Goal: Check status: Check status

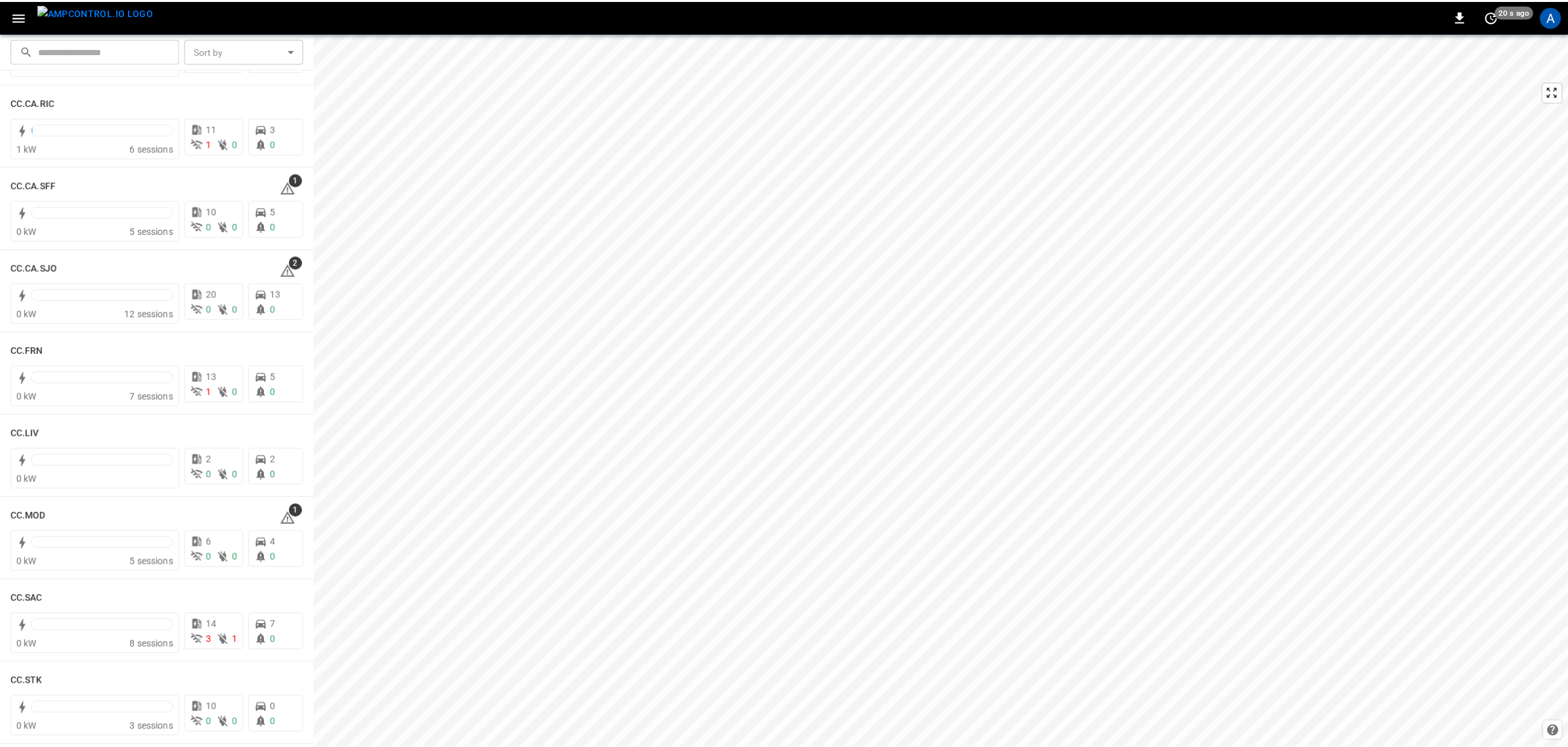
scroll to position [574, 0]
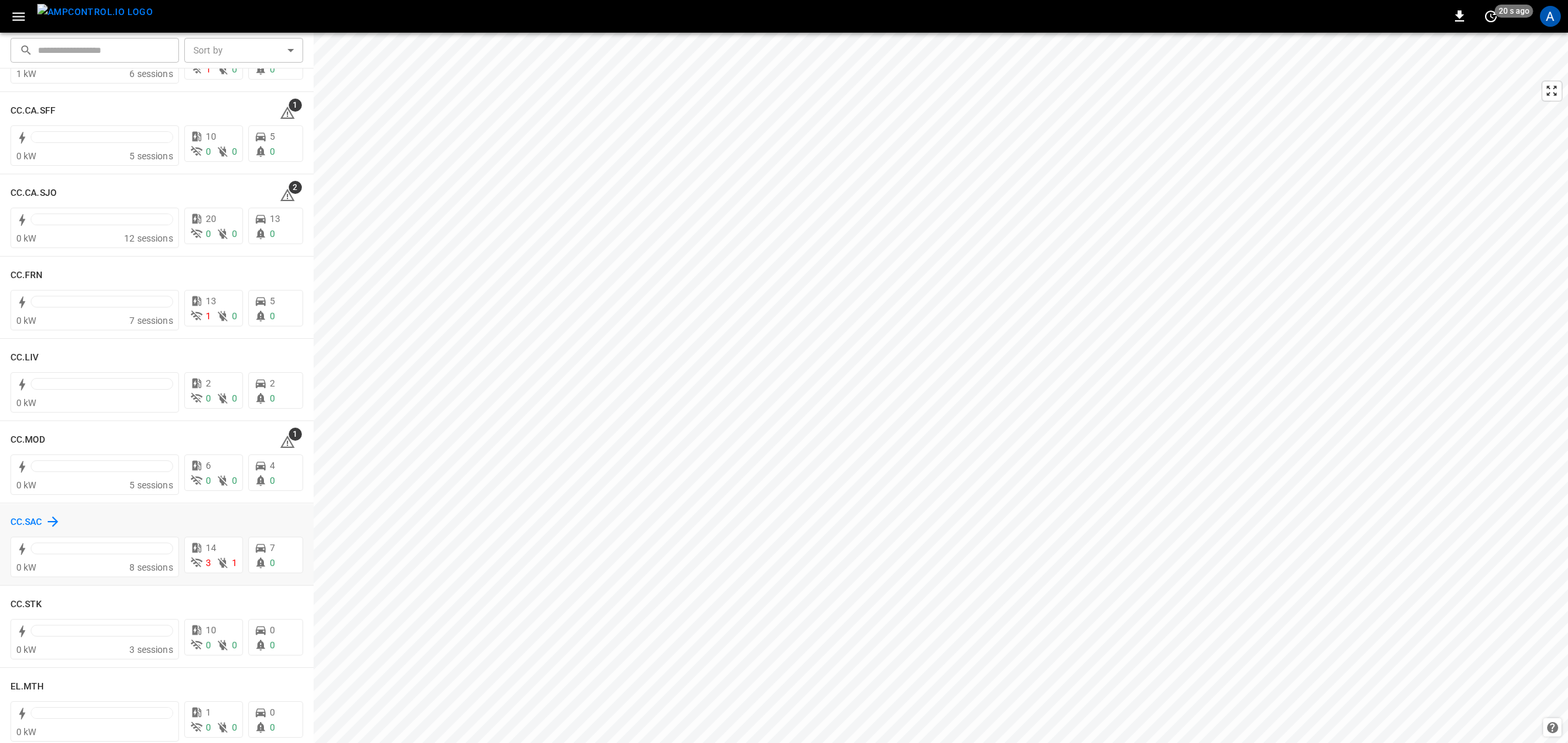
click at [26, 523] on h6 "CC.SAC" at bounding box center [26, 522] width 32 height 14
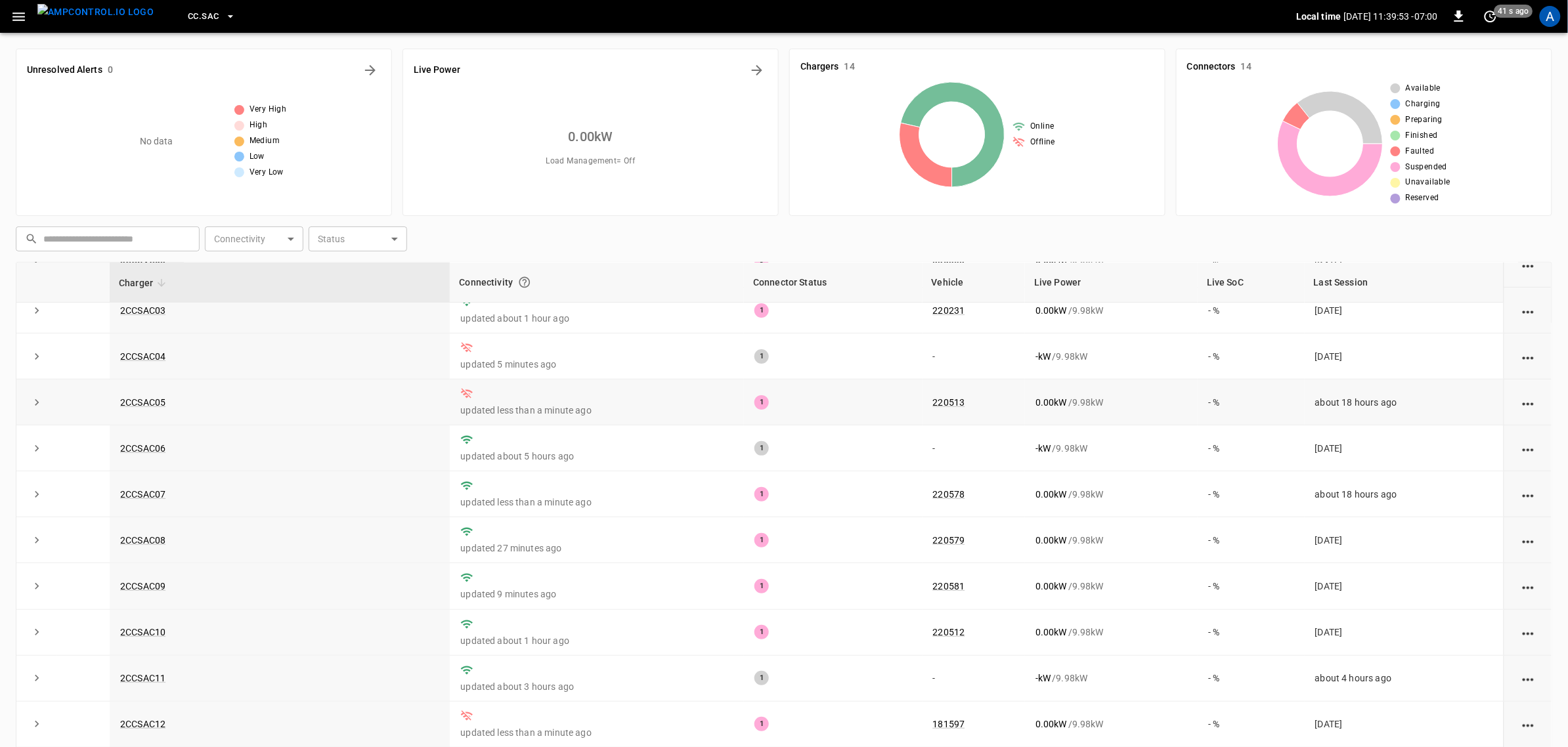
scroll to position [82, 0]
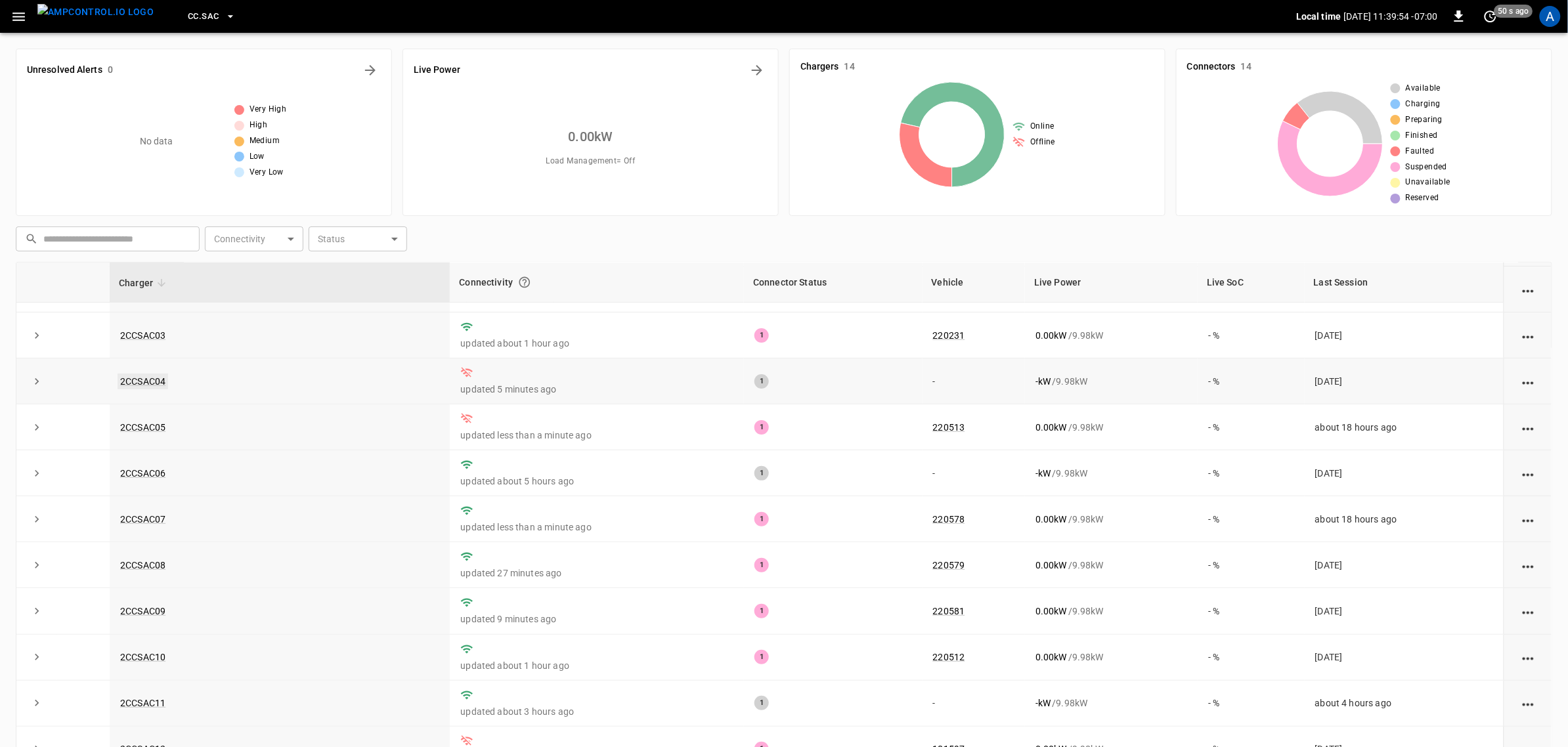
click at [131, 383] on link "2CCSAC04" at bounding box center [143, 381] width 51 height 16
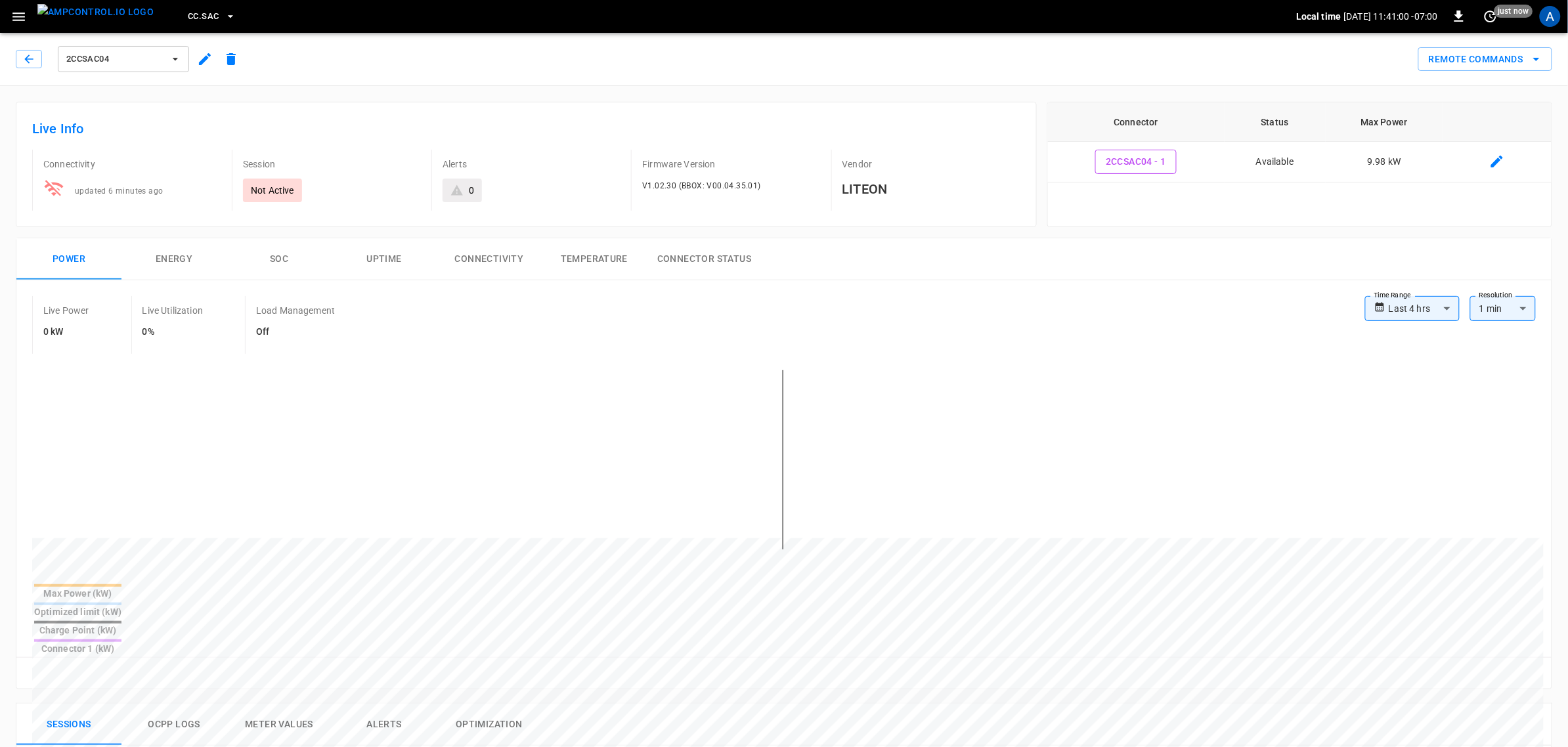
click at [468, 124] on h6 "Live Info" at bounding box center [526, 128] width 989 height 21
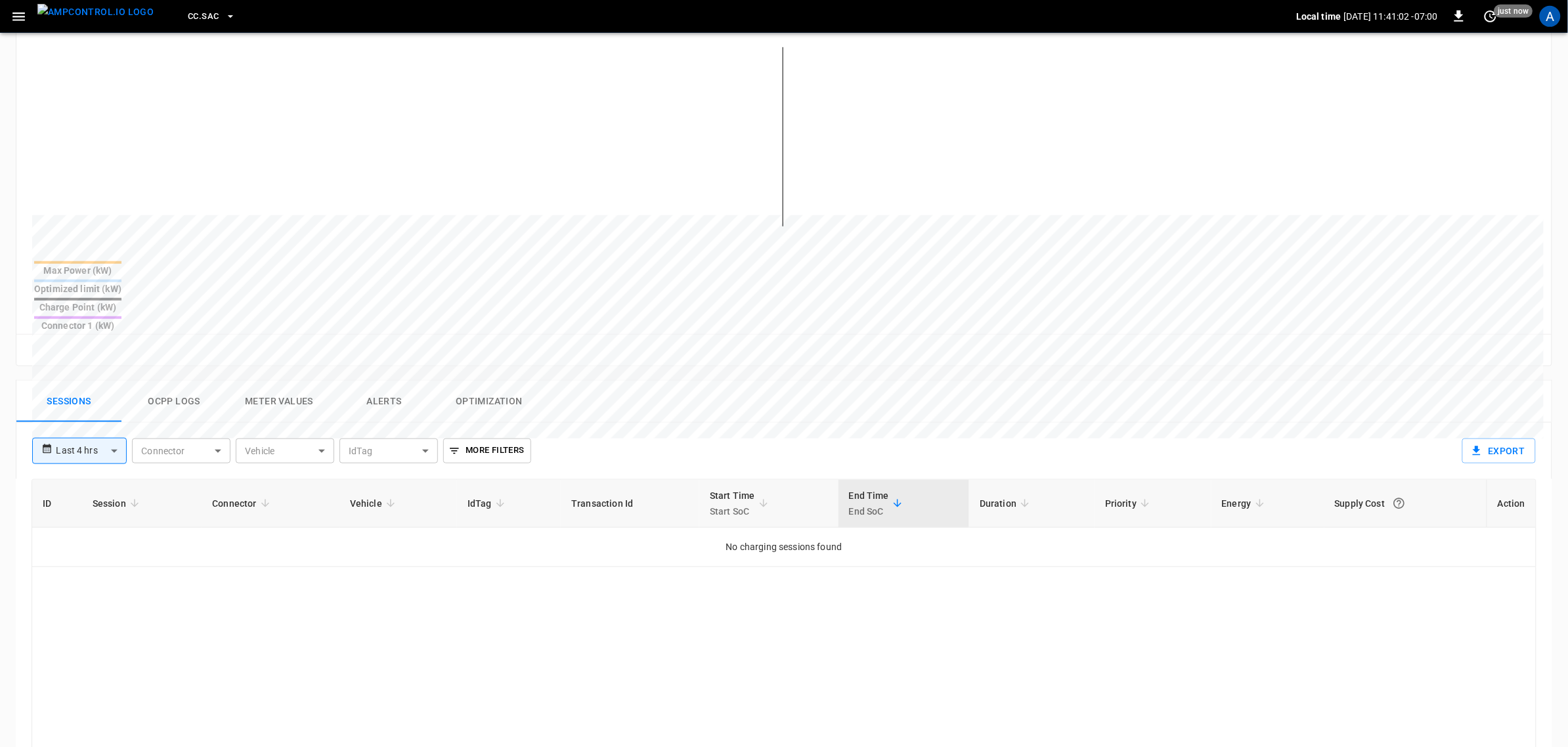
scroll to position [329, 0]
click at [376, 375] on button "Alerts" at bounding box center [383, 396] width 105 height 42
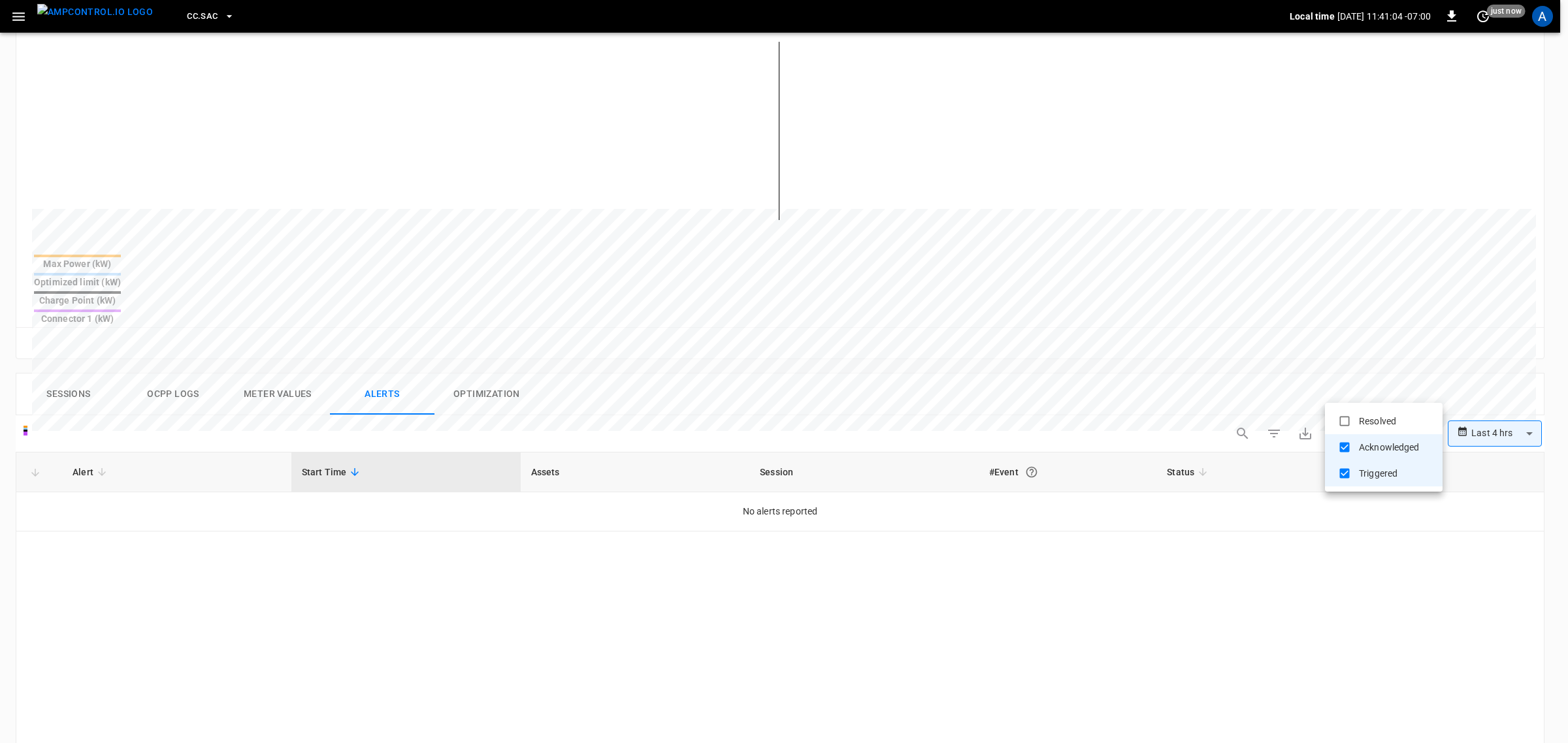
click at [1339, 395] on body "**********" at bounding box center [784, 386] width 1568 height 1427
type input "**********"
click at [120, 467] on div at bounding box center [784, 372] width 1568 height 743
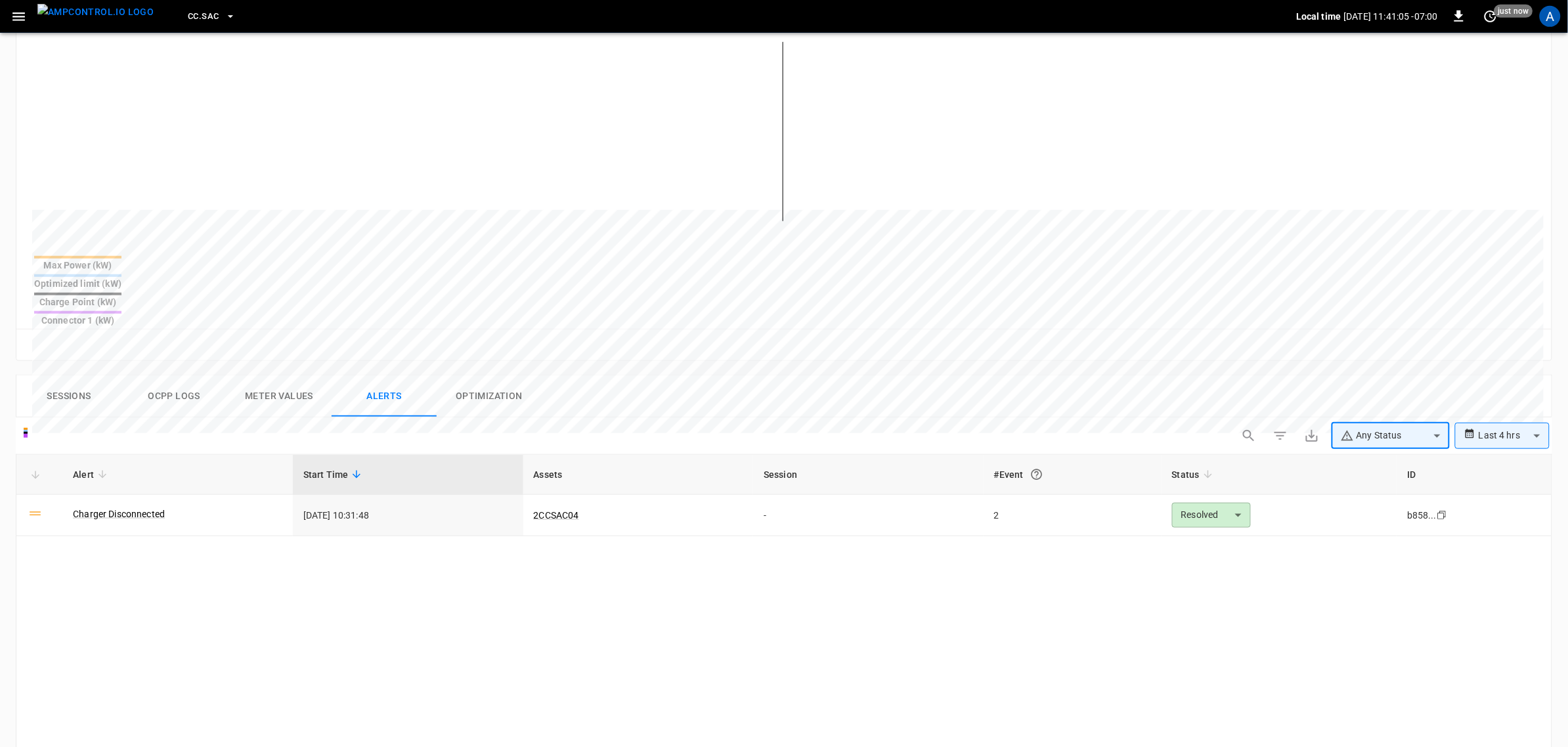
click at [136, 508] on link "Charger Disconnected" at bounding box center [119, 515] width 92 height 13
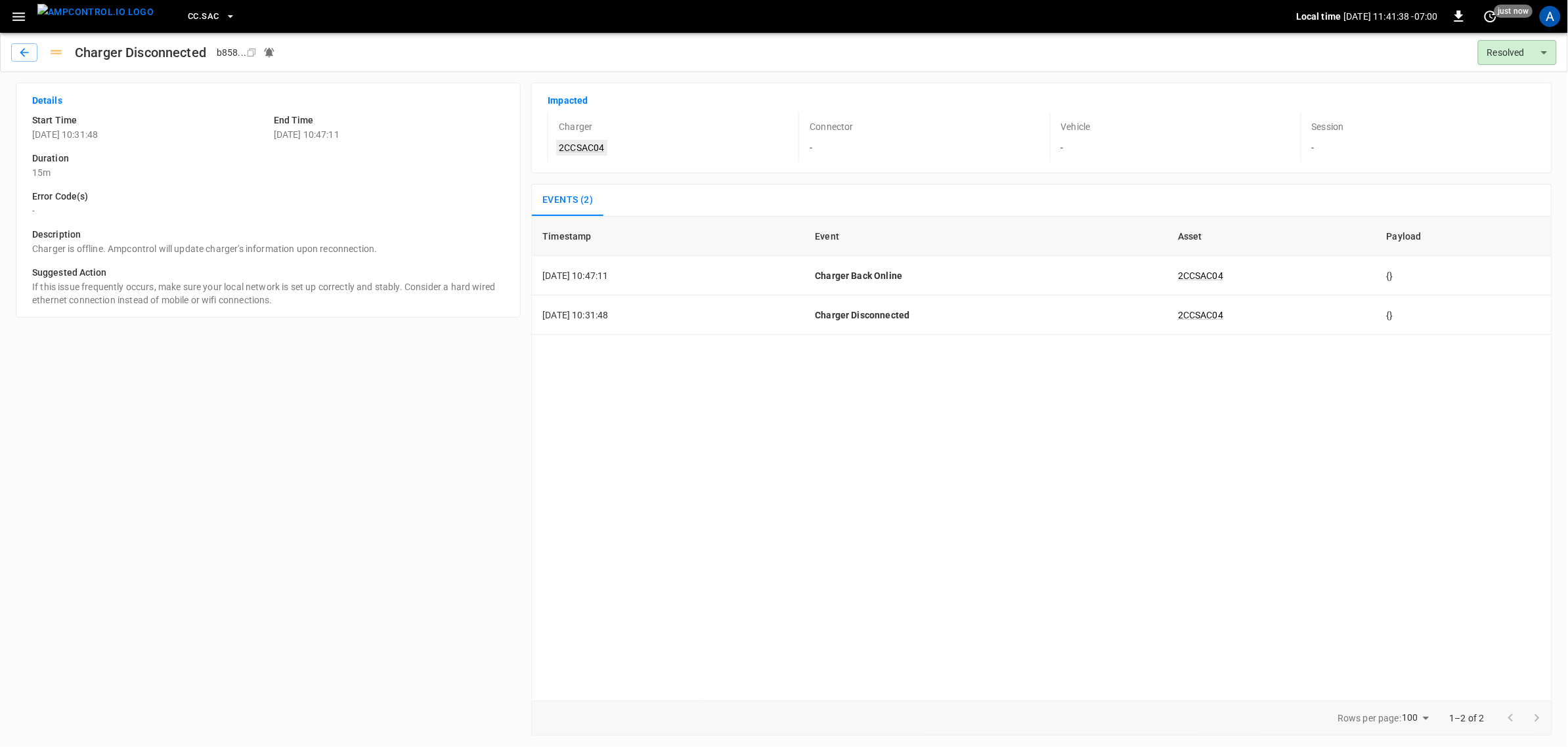
click at [586, 151] on link "2CCSAC04" at bounding box center [581, 148] width 51 height 16
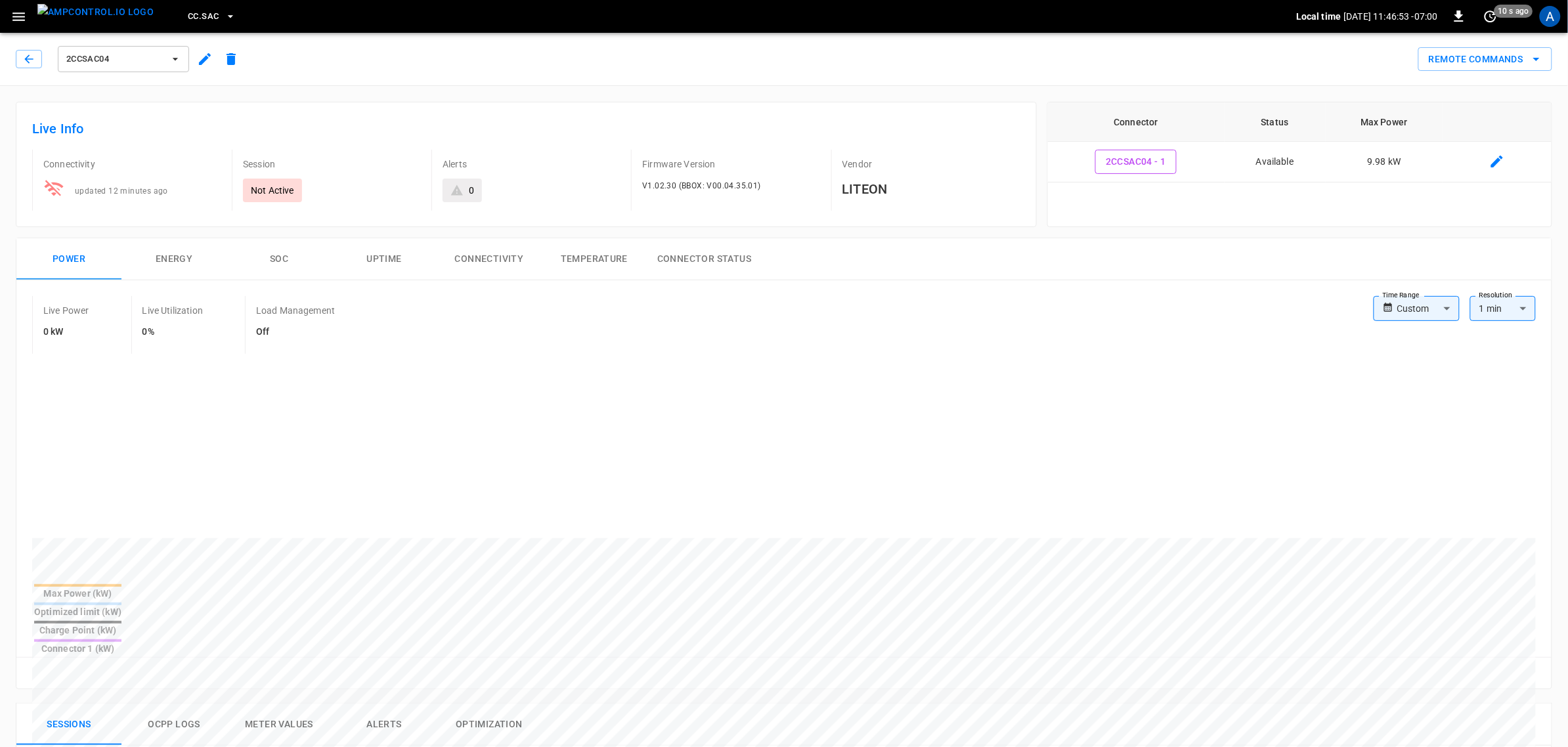
click at [852, 256] on div "Power Energy SOC Uptime Connectivity Temperature Connector Status" at bounding box center [784, 259] width 1536 height 42
click at [188, 11] on span "CC.SAC" at bounding box center [203, 17] width 31 height 15
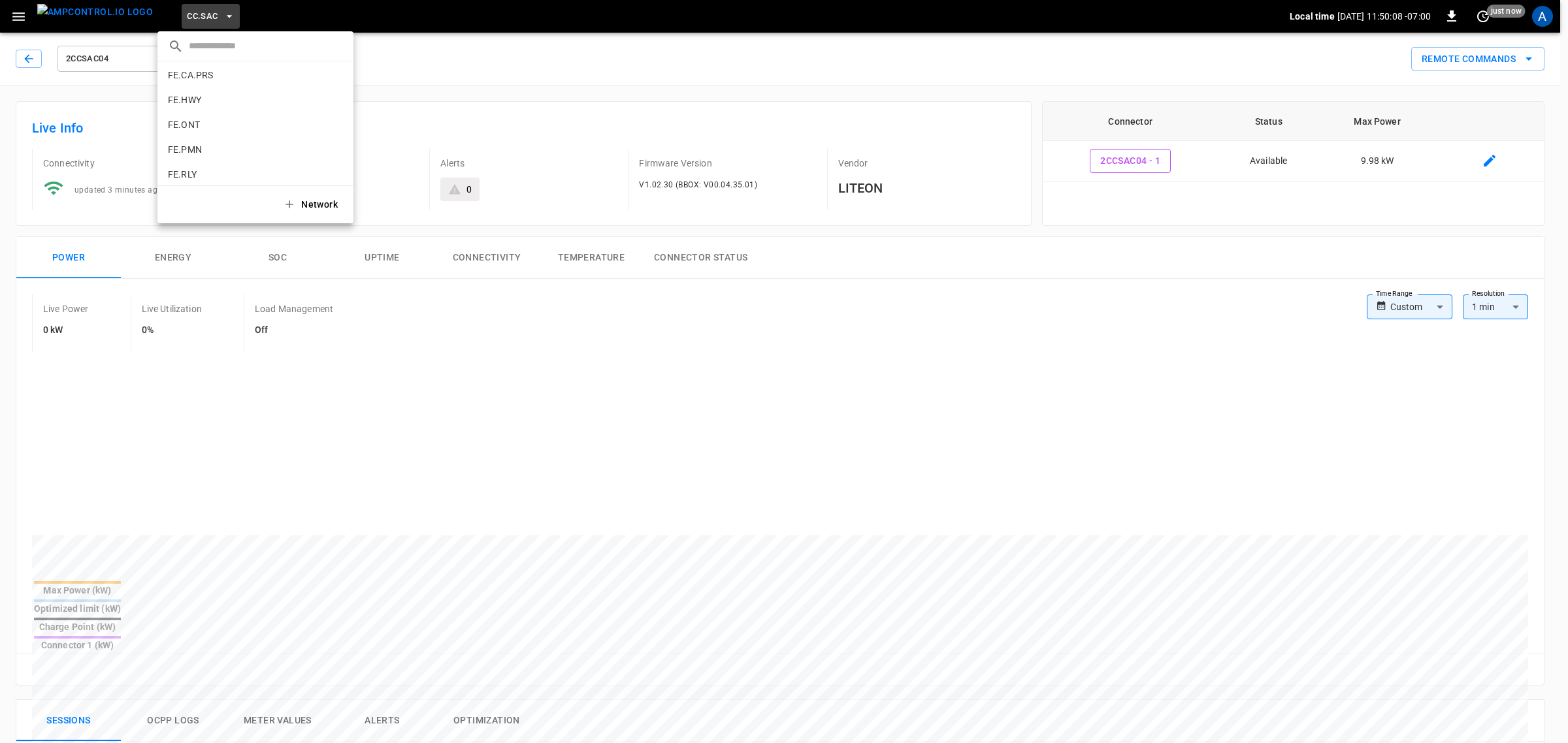
scroll to position [507, 0]
drag, startPoint x: 212, startPoint y: 141, endPoint x: 259, endPoint y: 141, distance: 47.0
click at [212, 142] on p "FE.PMN" at bounding box center [231, 143] width 127 height 13
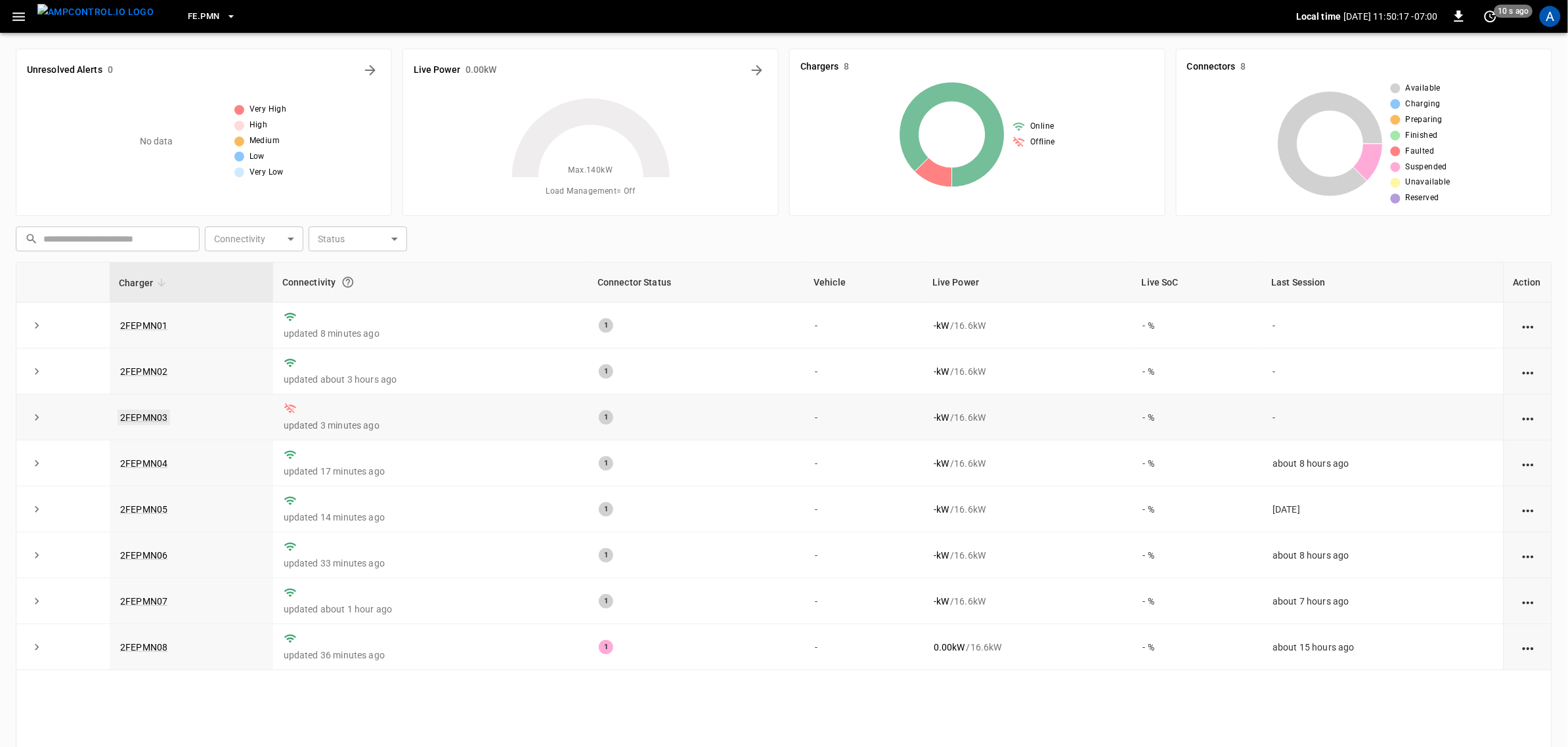
click at [152, 416] on link "2FEPMN03" at bounding box center [144, 417] width 52 height 16
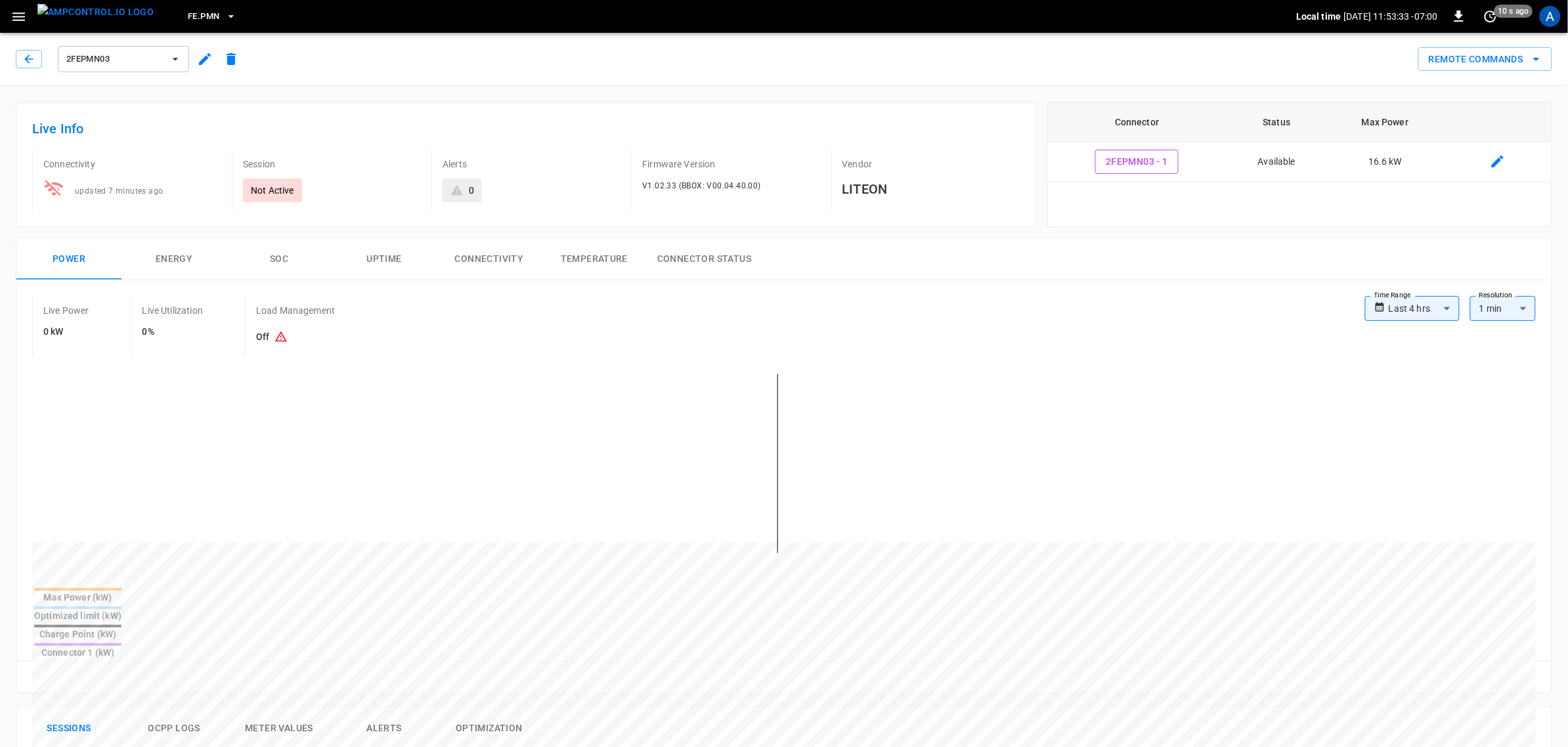
click at [197, 18] on button "FE.PMN" at bounding box center [212, 17] width 59 height 26
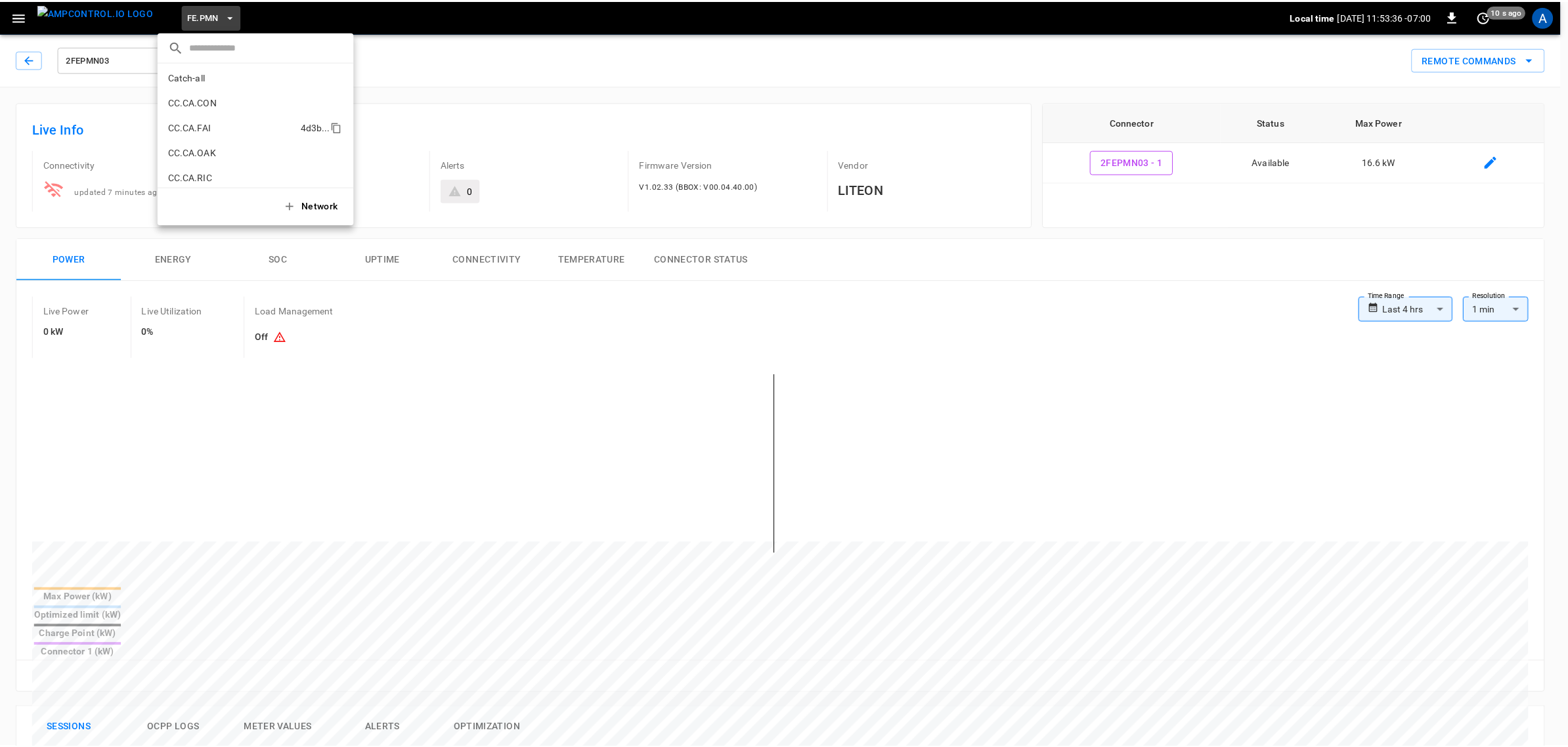
scroll to position [164, 0]
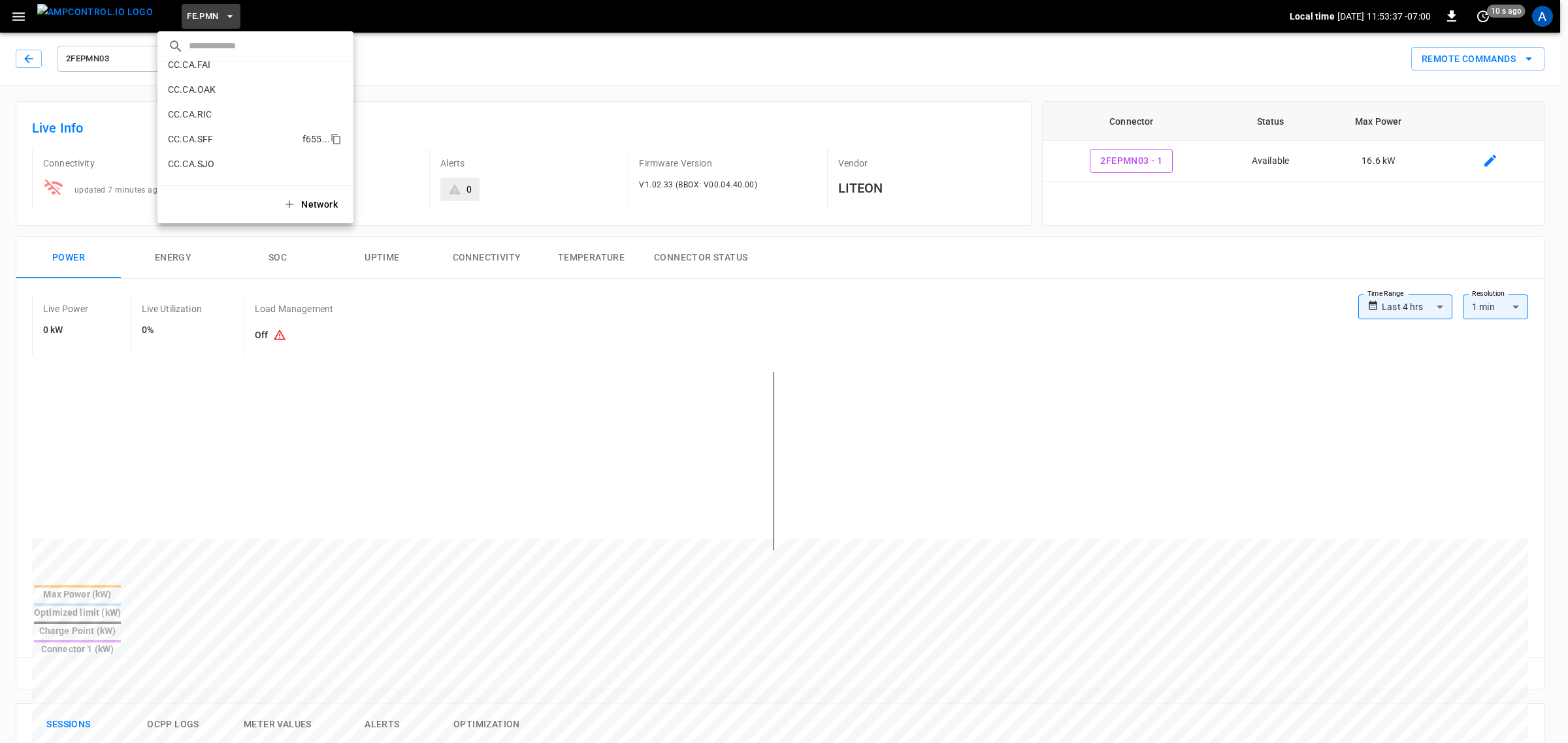
click at [232, 130] on li "CC.CA.SFF f655 ..." at bounding box center [255, 139] width 196 height 25
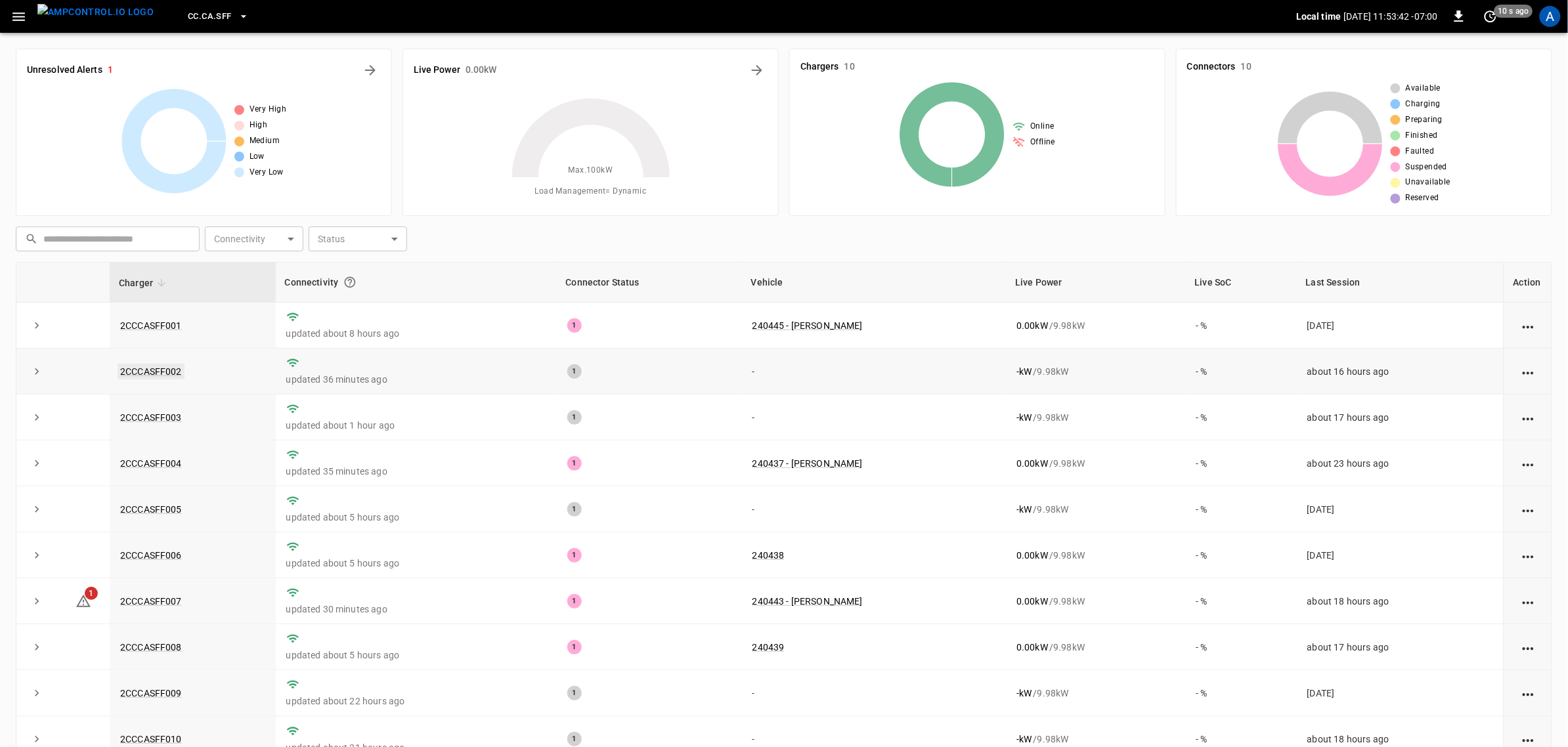
click at [151, 372] on link "2CCCASFF002" at bounding box center [151, 371] width 67 height 16
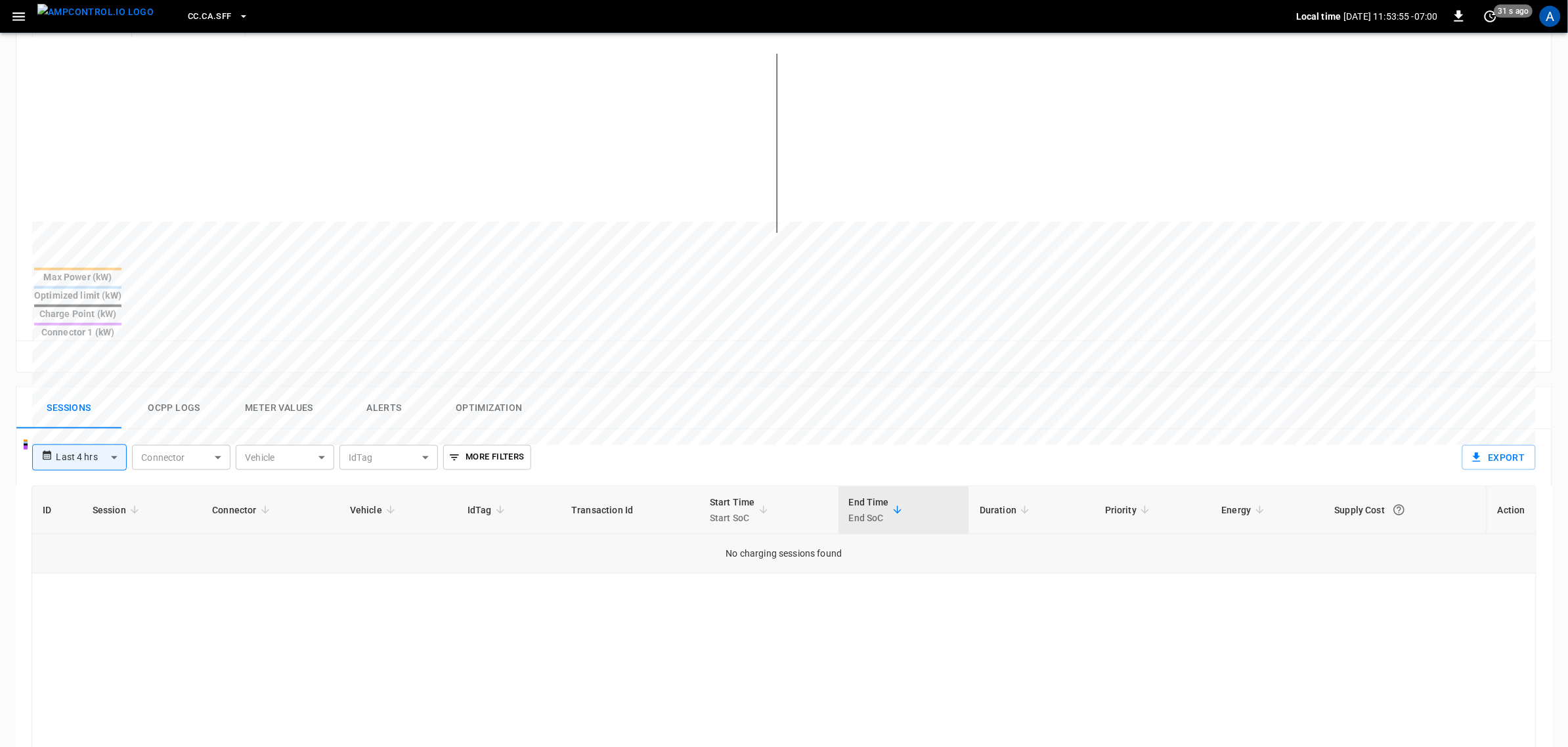
scroll to position [329, 0]
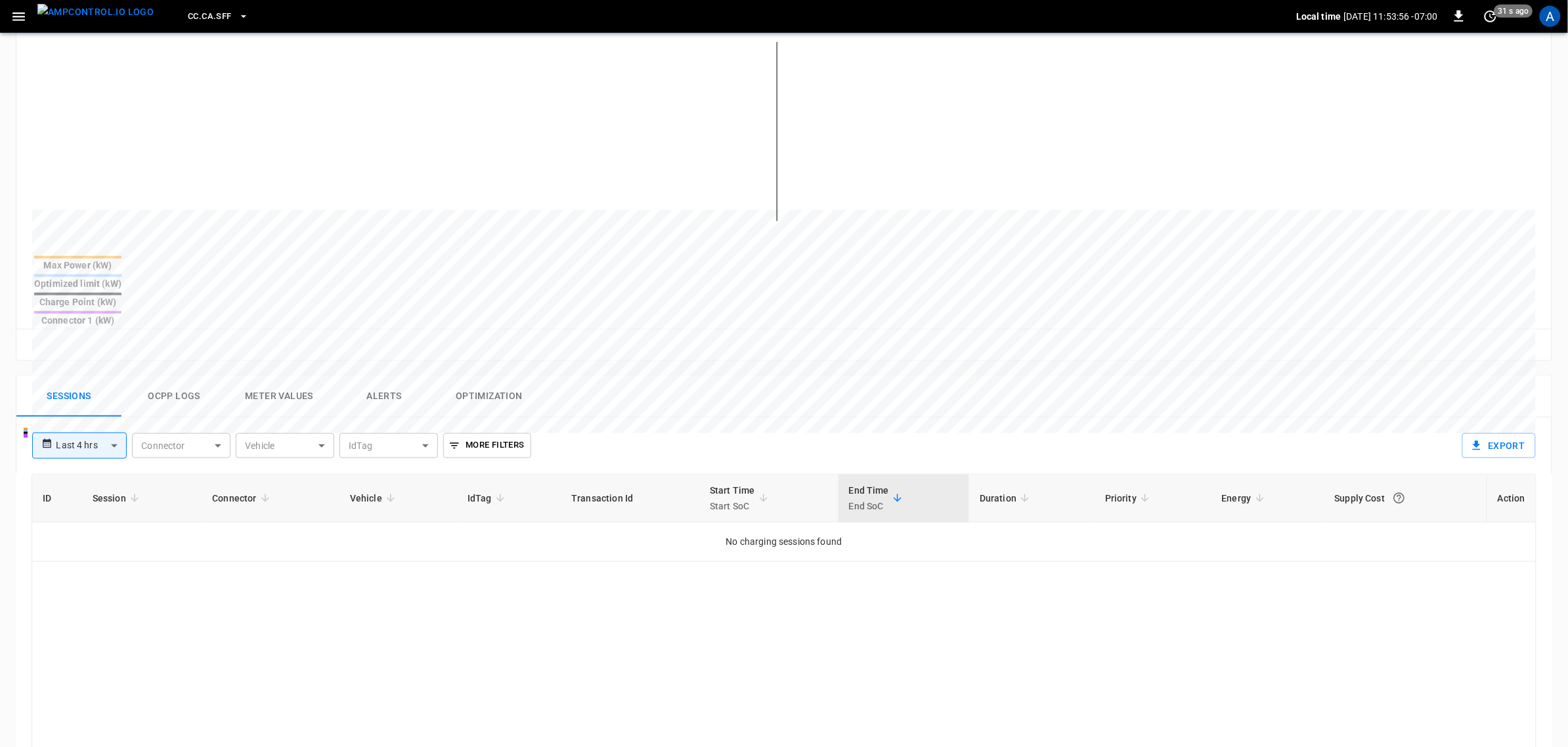
click at [398, 375] on button "Alerts" at bounding box center [383, 396] width 105 height 42
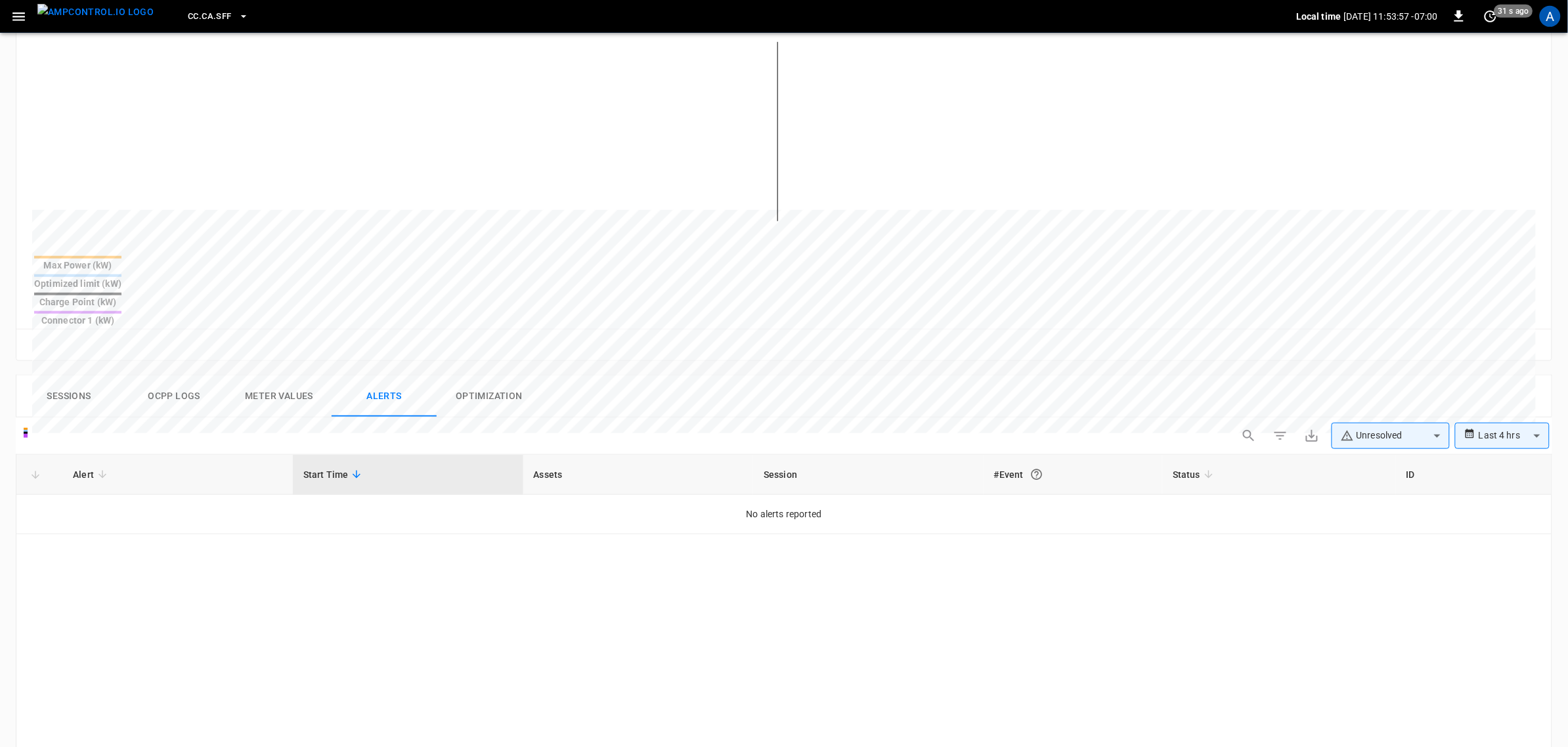
click at [1374, 422] on div "**********" at bounding box center [1394, 438] width 316 height 32
click at [1379, 393] on body "**********" at bounding box center [788, 388] width 1576 height 1434
click at [1394, 431] on li "Resolved" at bounding box center [1390, 423] width 118 height 27
type input "**********"
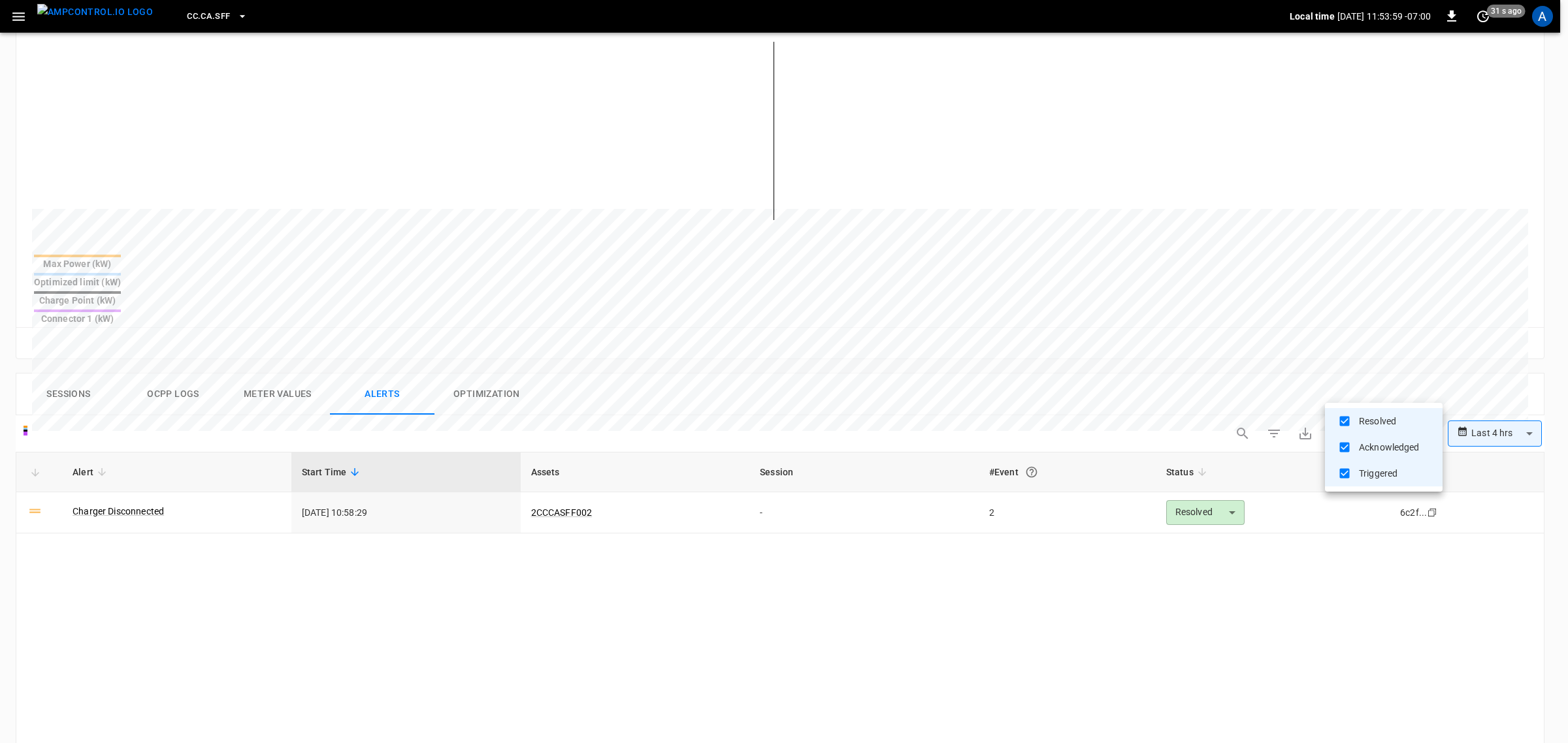
click at [223, 485] on div at bounding box center [784, 372] width 1568 height 743
click at [154, 502] on link "Charger Disconnected" at bounding box center [118, 511] width 97 height 18
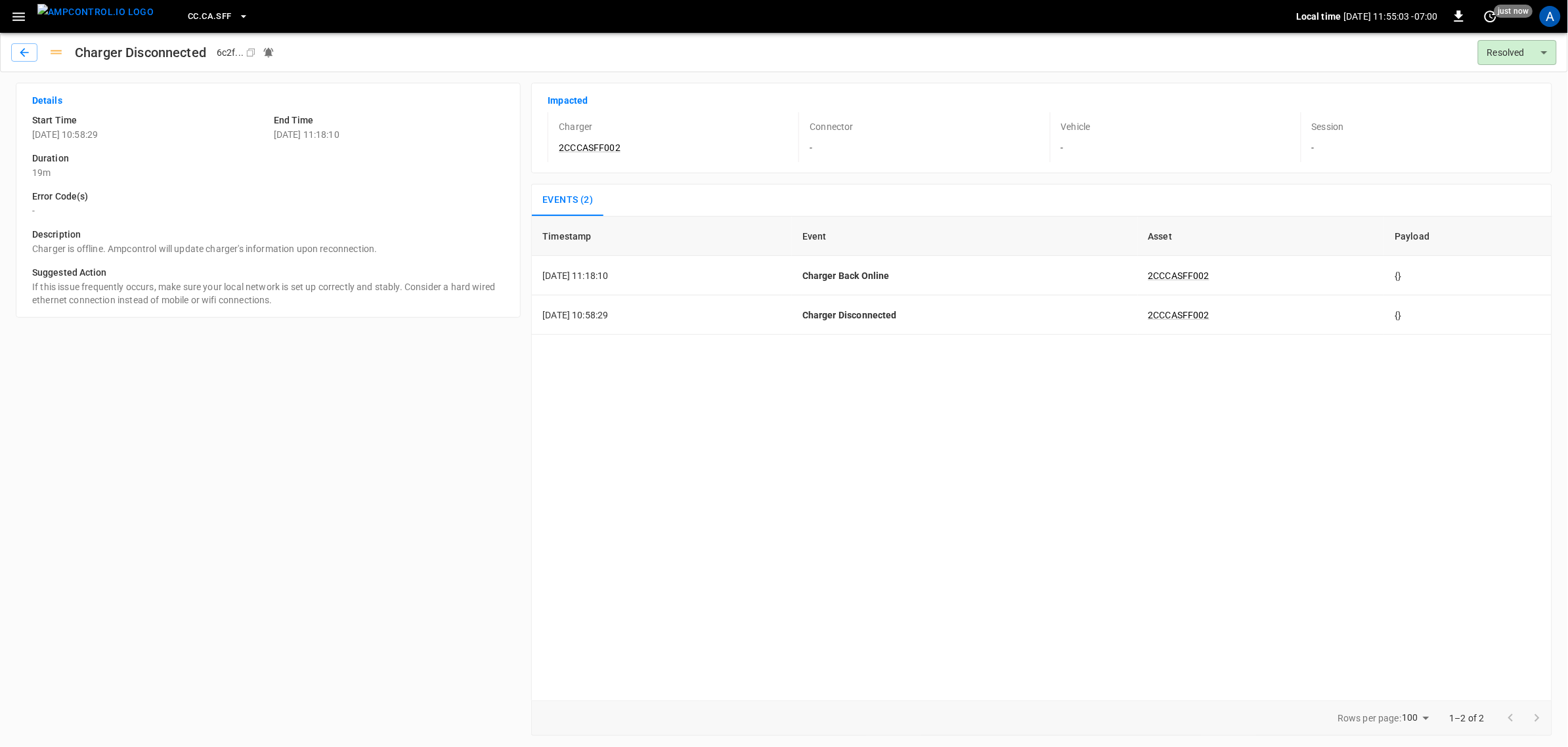
click at [193, 12] on span "CC.CA.SFF" at bounding box center [209, 17] width 43 height 15
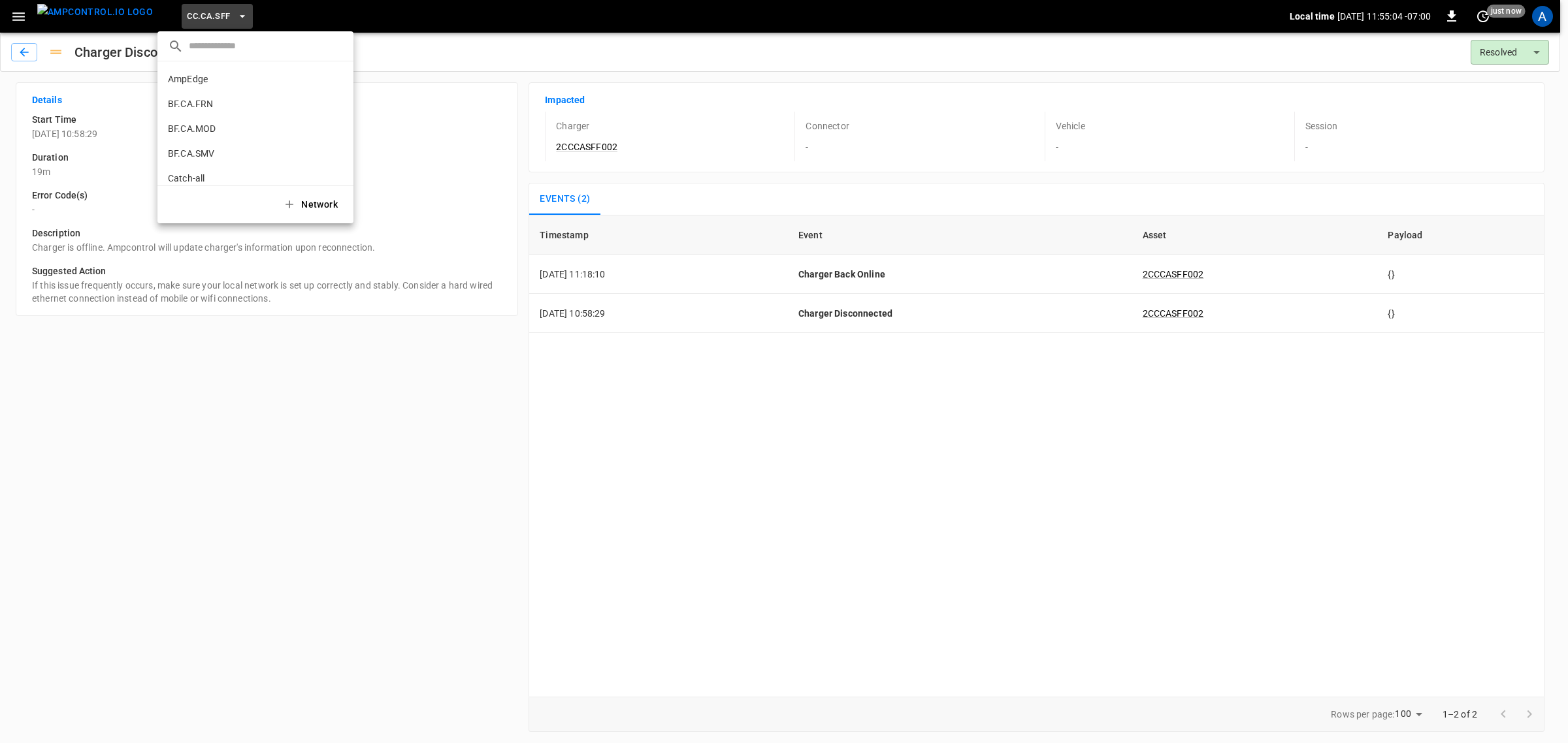
scroll to position [220, 0]
click at [24, 21] on div at bounding box center [784, 372] width 1568 height 743
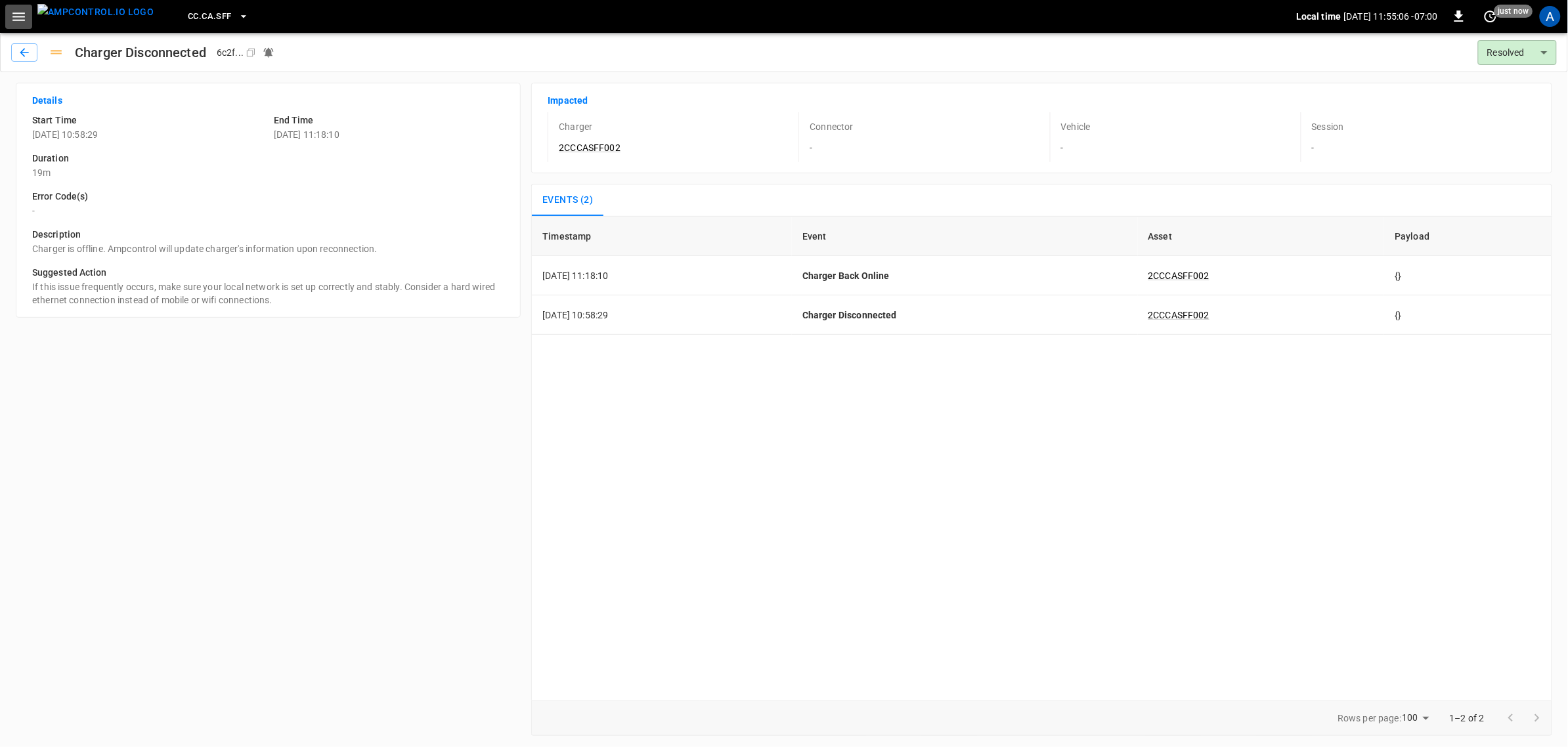
click at [17, 17] on icon "button" at bounding box center [19, 17] width 17 height 17
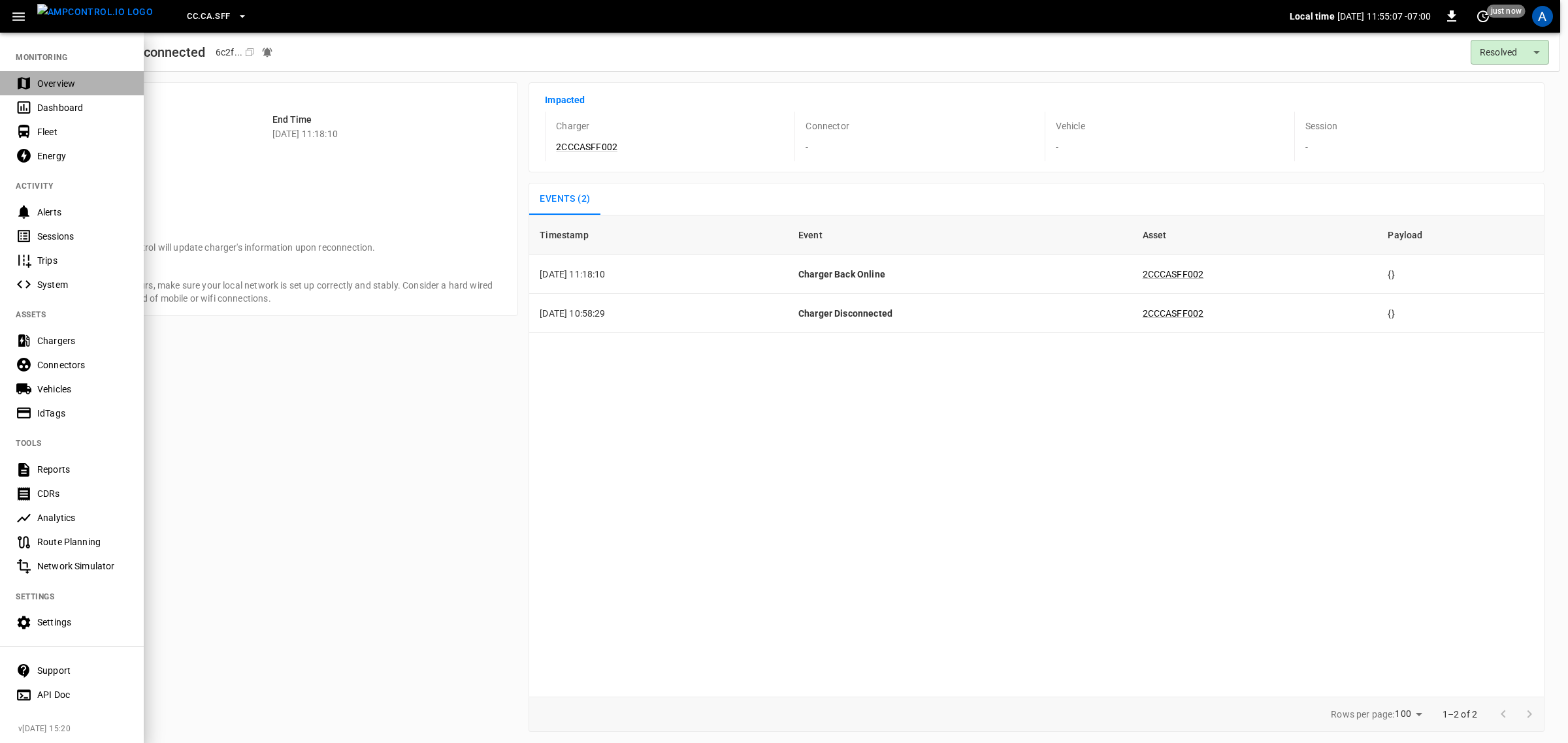
click at [64, 77] on div "Overview" at bounding box center [83, 83] width 91 height 13
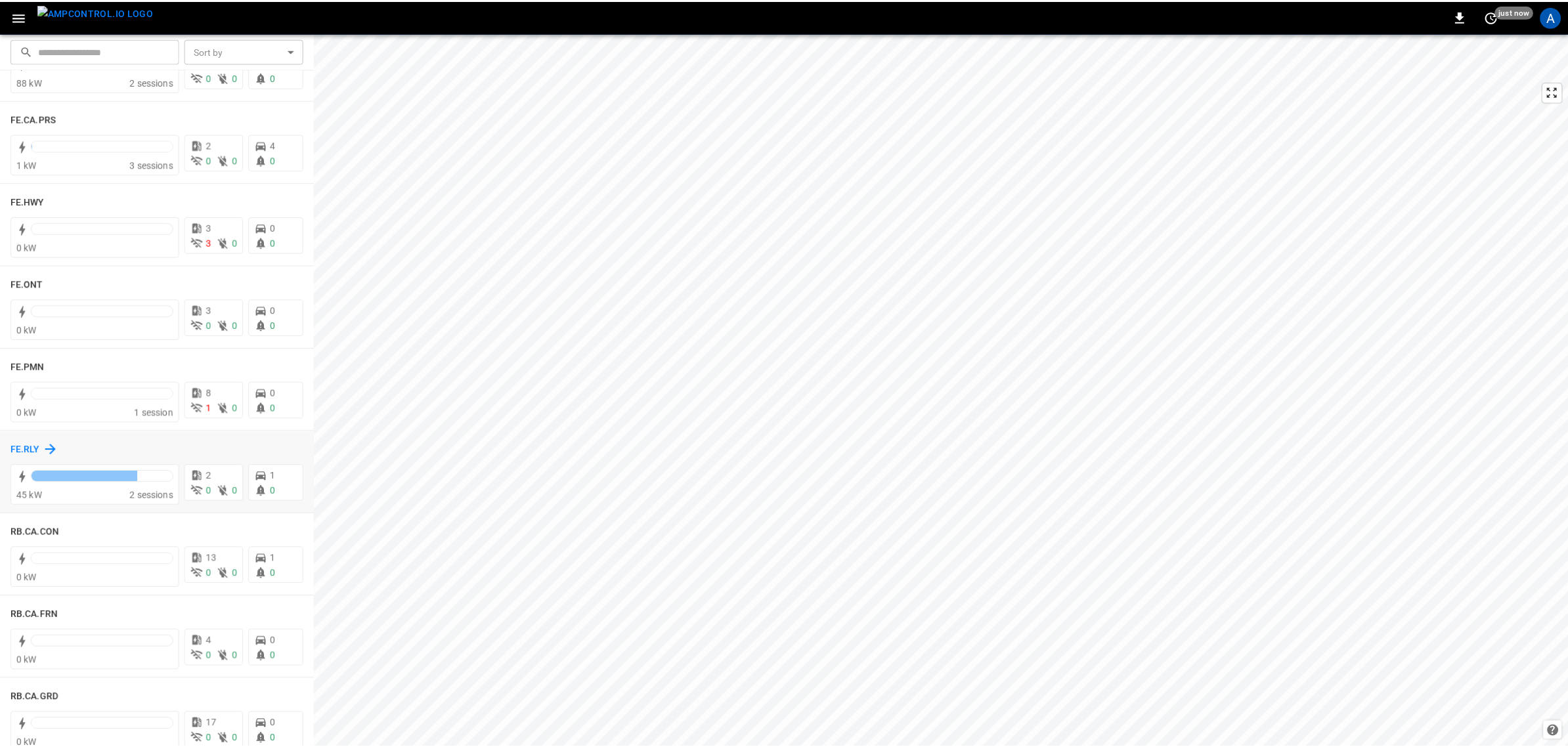
scroll to position [1313, 0]
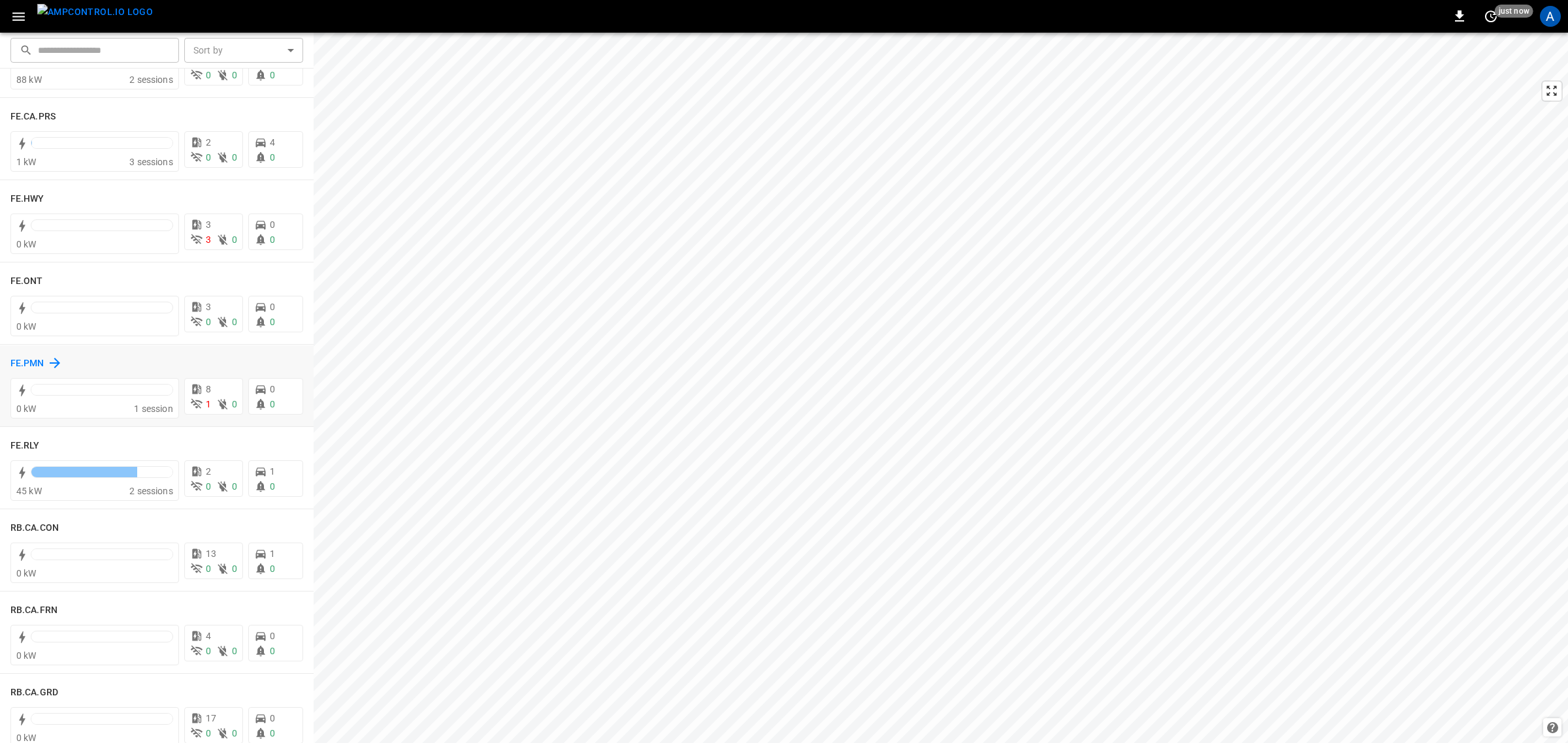
click at [15, 358] on h6 "FE.PMN" at bounding box center [27, 363] width 34 height 14
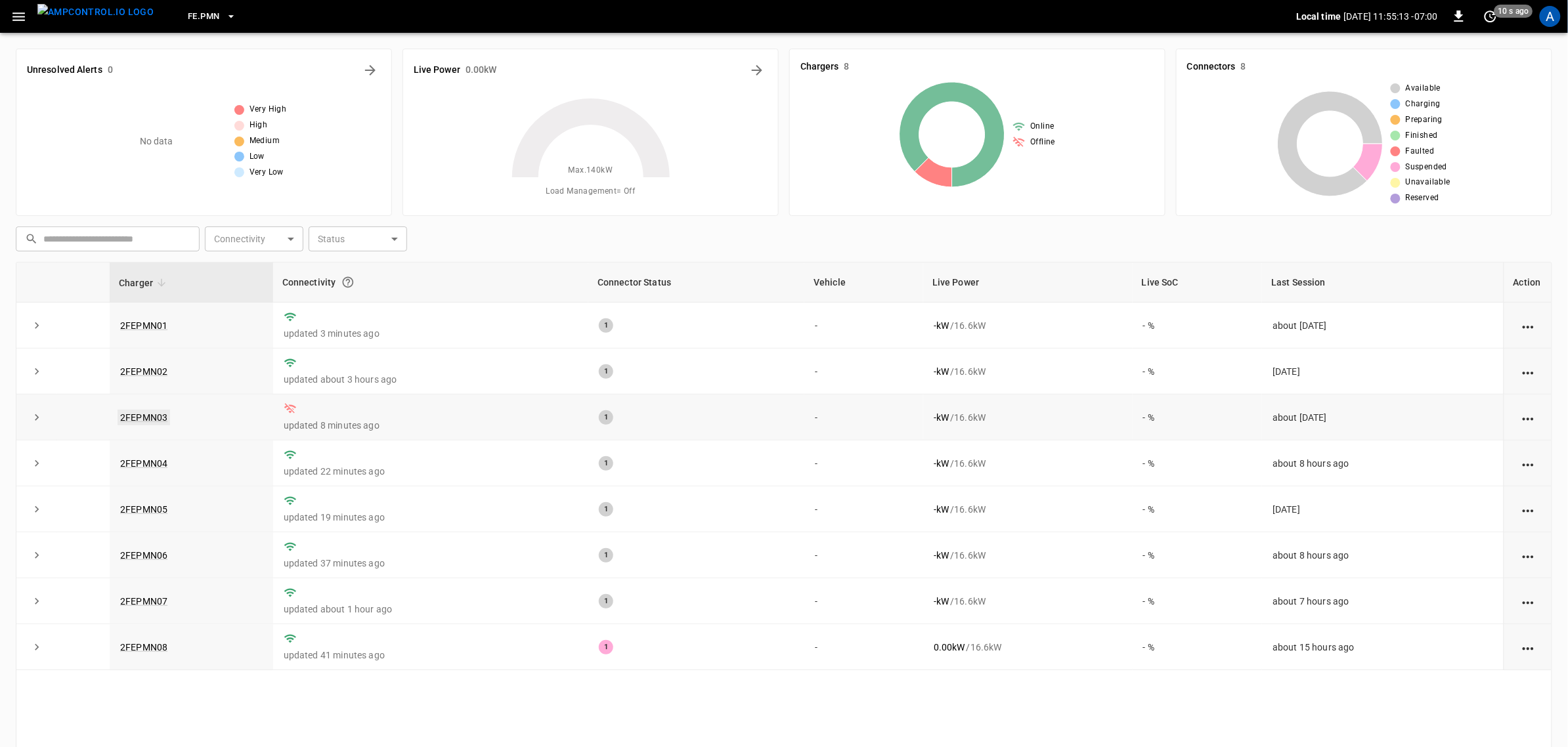
click at [140, 419] on link "2FEPMN03" at bounding box center [144, 417] width 52 height 16
